Goal: Task Accomplishment & Management: Manage account settings

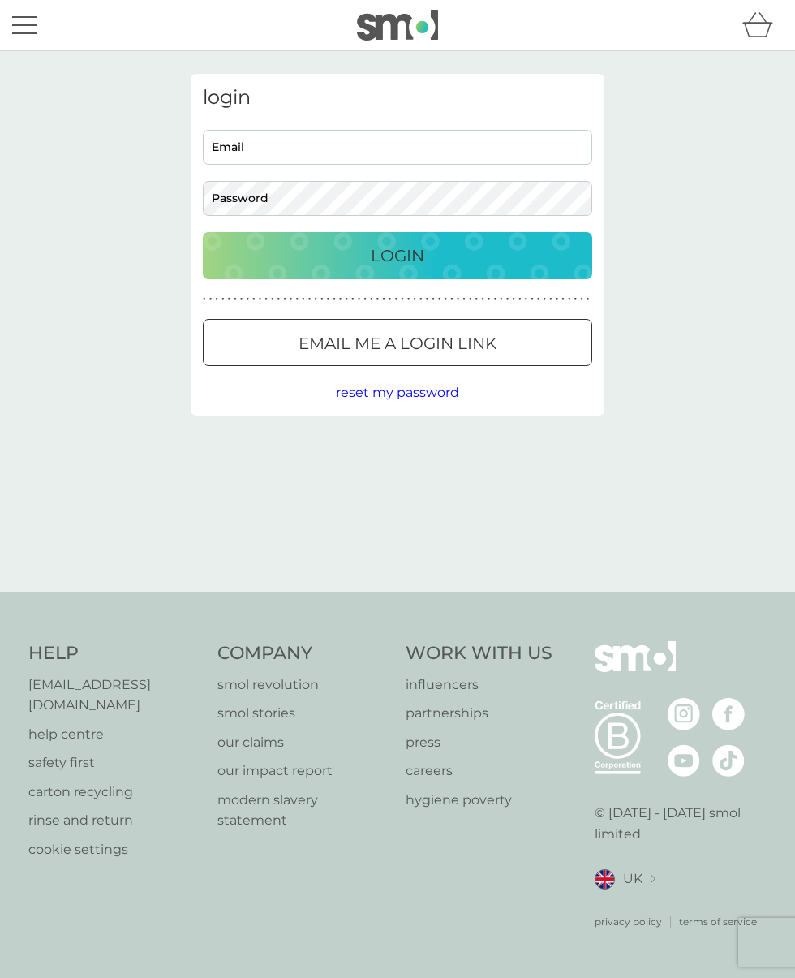
type input "[EMAIL_ADDRESS][PERSON_NAME][DOMAIN_NAME]"
click at [389, 254] on p "Login" at bounding box center [398, 256] width 54 height 26
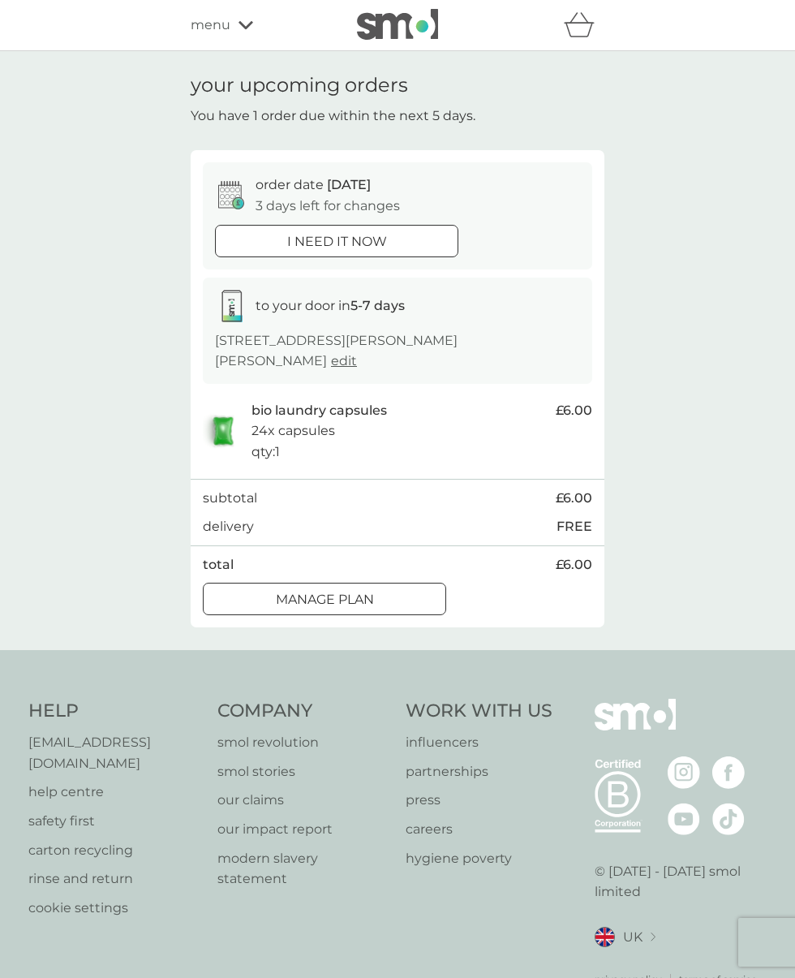
click at [344, 599] on div at bounding box center [344, 599] width 0 height 0
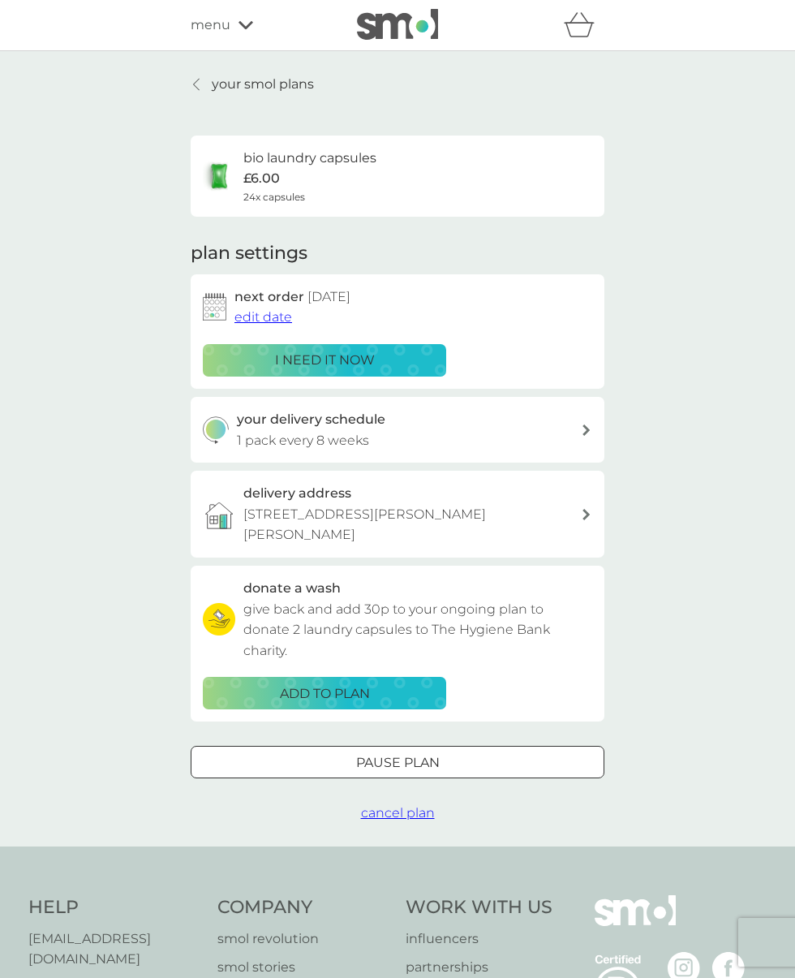
click at [586, 434] on icon at bounding box center [586, 429] width 7 height 11
select select "56"
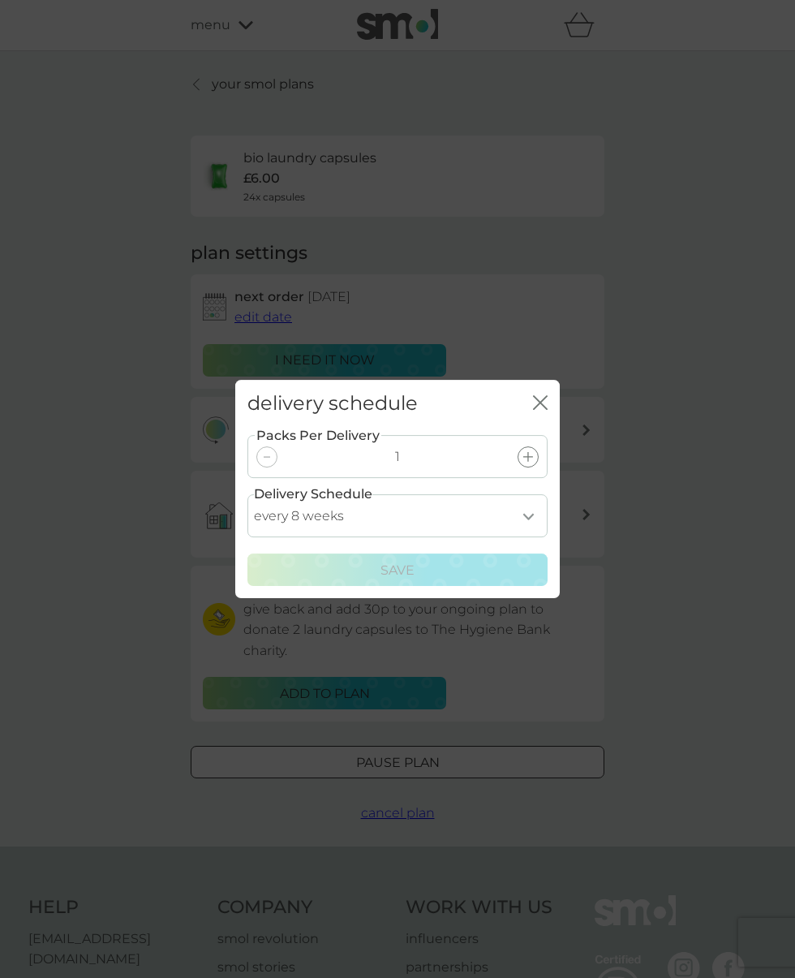
click at [547, 409] on icon "close" at bounding box center [543, 402] width 6 height 13
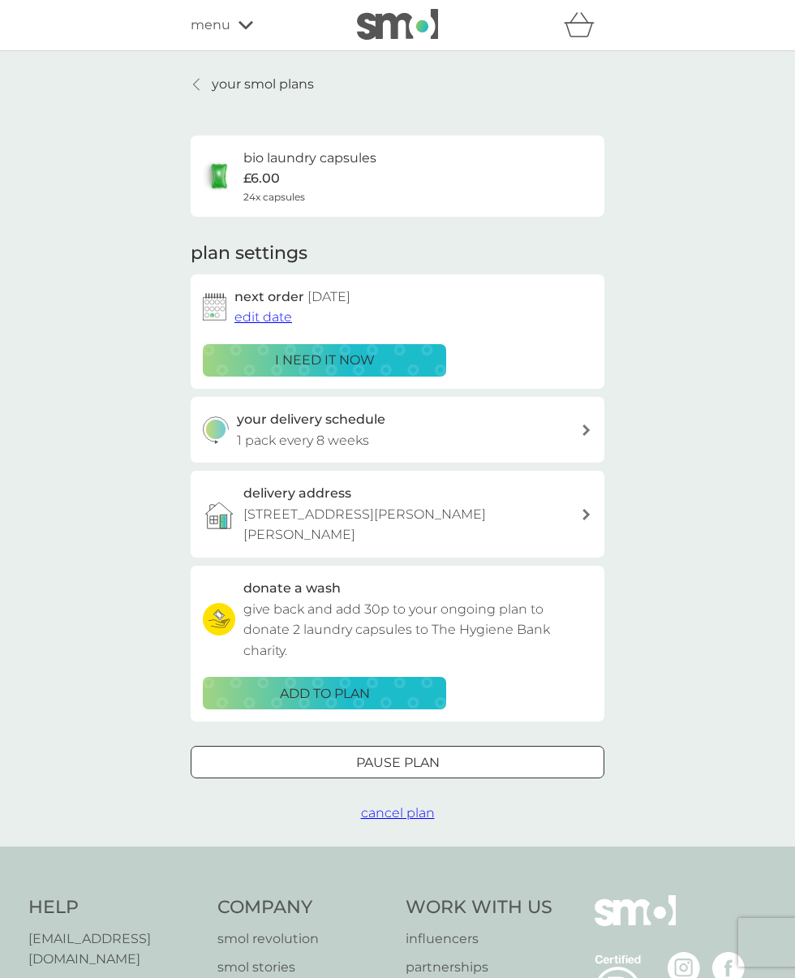
click at [255, 311] on span "edit date" at bounding box center [263, 316] width 58 height 15
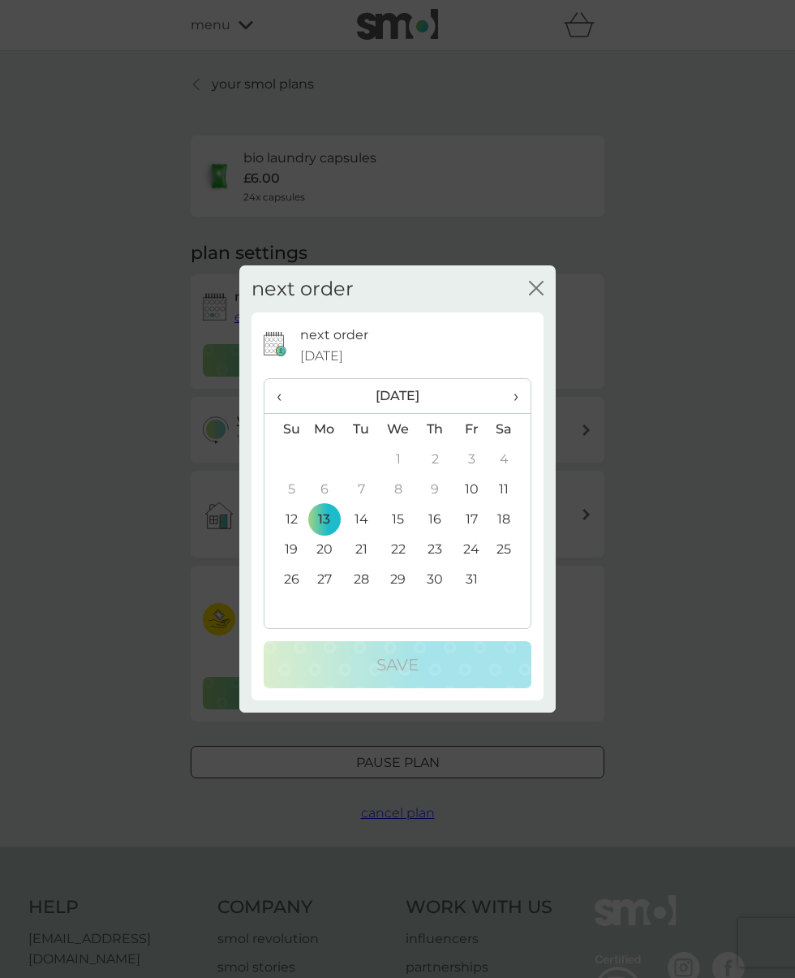
click at [515, 389] on span "›" at bounding box center [510, 396] width 16 height 34
click at [321, 515] on td "10" at bounding box center [324, 519] width 37 height 30
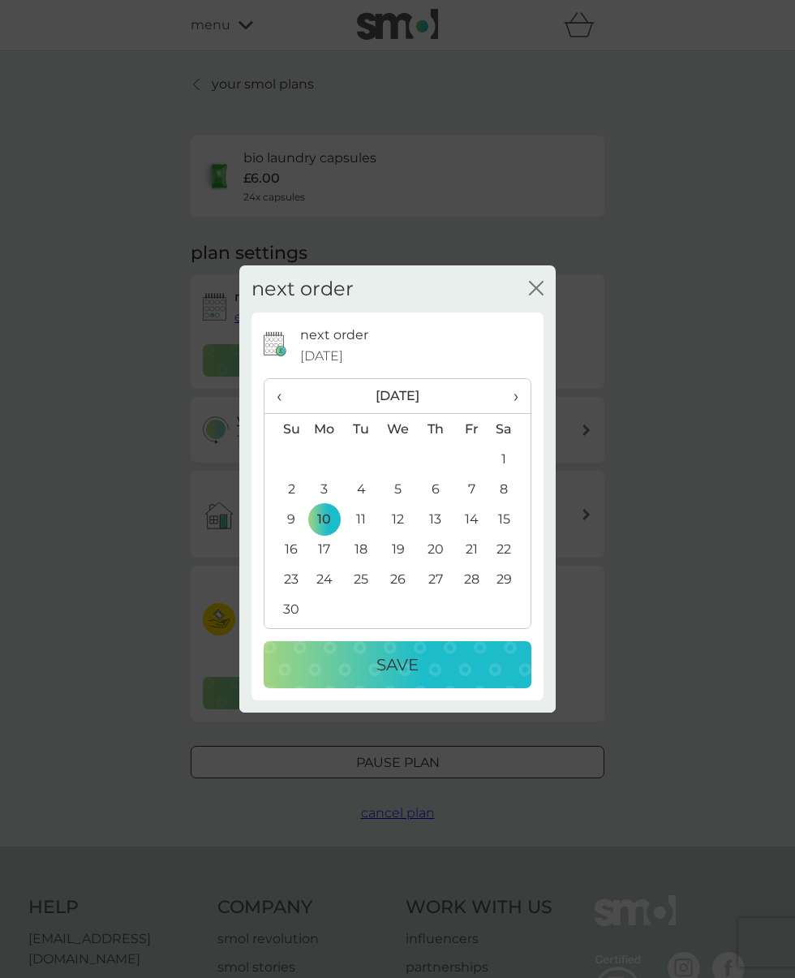
click at [400, 666] on p "Save" at bounding box center [397, 664] width 42 height 26
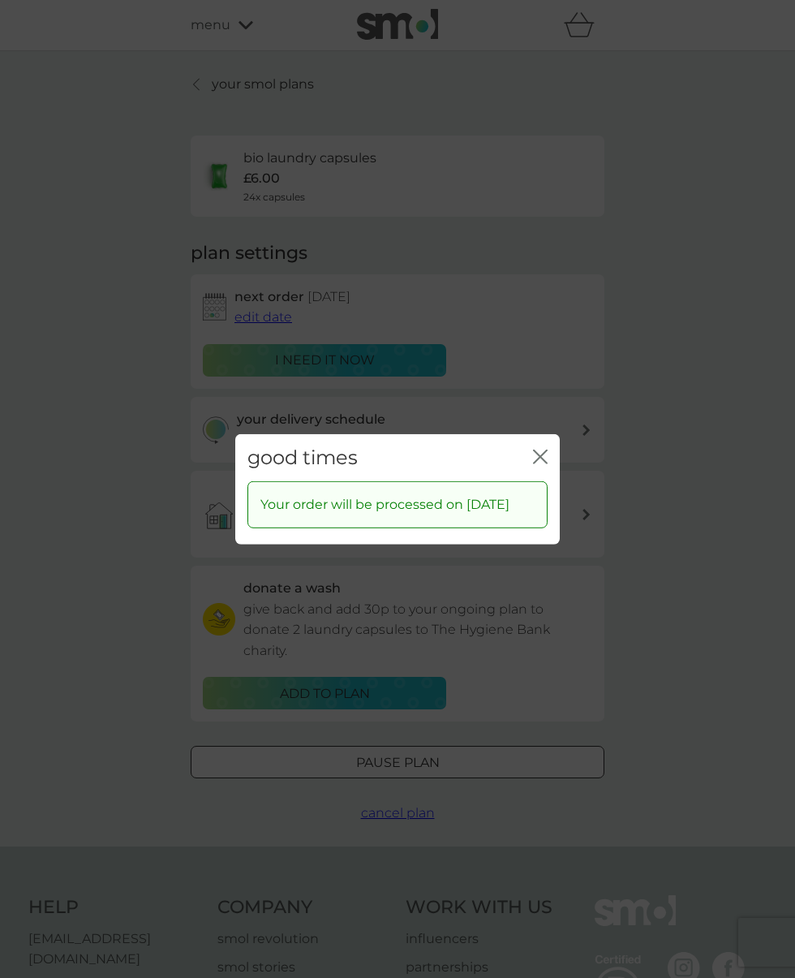
click at [540, 462] on icon "close" at bounding box center [537, 455] width 6 height 13
